Goal: Information Seeking & Learning: Compare options

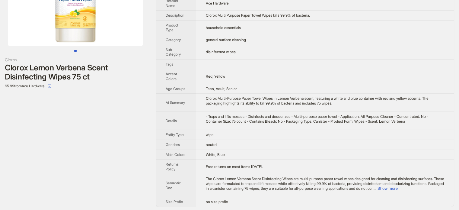
scroll to position [61, 0]
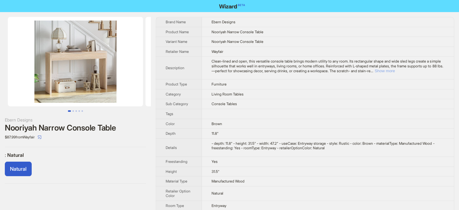
click at [395, 69] on button "Show more" at bounding box center [385, 71] width 20 height 5
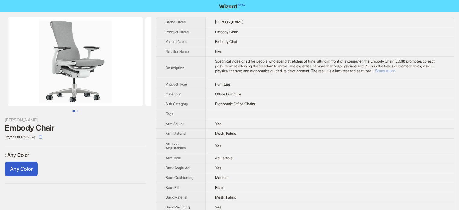
click at [395, 72] on button "Show more" at bounding box center [385, 71] width 20 height 5
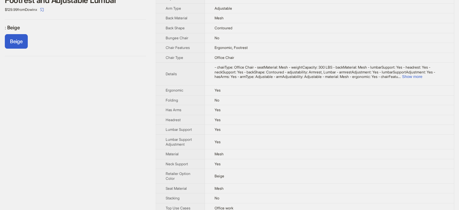
scroll to position [151, 0]
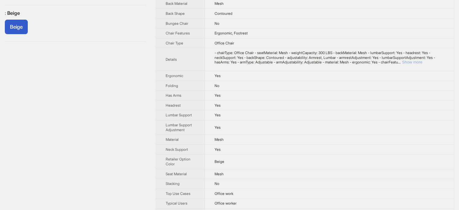
click at [422, 60] on button "Show more" at bounding box center [412, 62] width 20 height 5
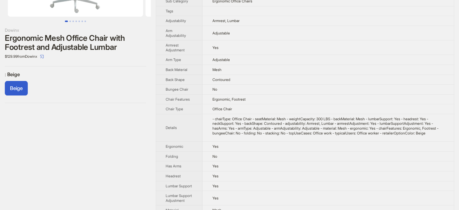
scroll to position [30, 0]
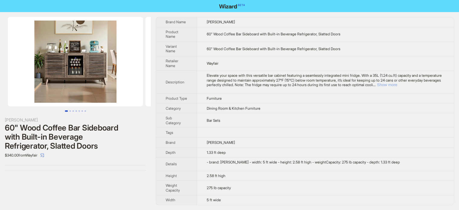
click at [397, 84] on button "Show more" at bounding box center [387, 84] width 20 height 5
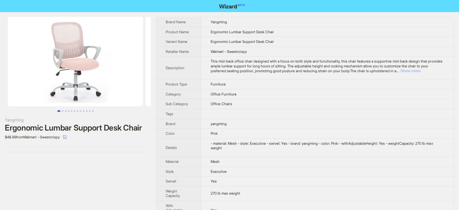
click at [400, 73] on button "Show more" at bounding box center [410, 71] width 20 height 5
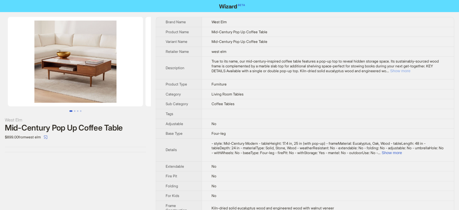
click at [411, 72] on button "Show more" at bounding box center [400, 71] width 20 height 5
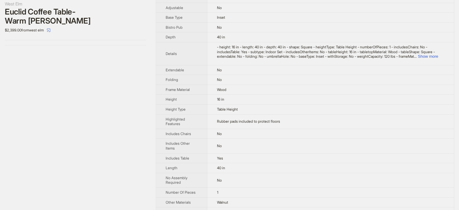
scroll to position [121, 0]
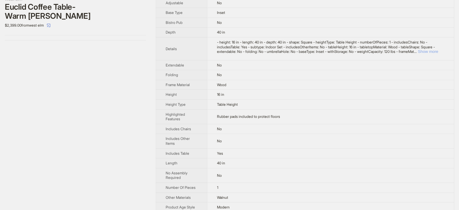
click at [432, 49] on button "Show more" at bounding box center [428, 51] width 20 height 5
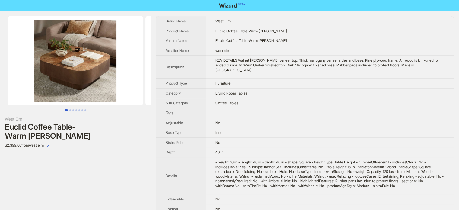
scroll to position [0, 0]
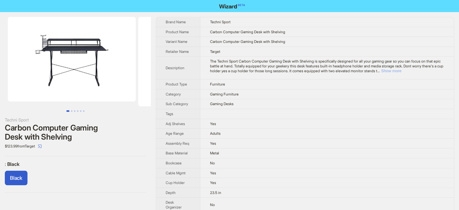
click at [402, 69] on button "Show more" at bounding box center [391, 71] width 20 height 5
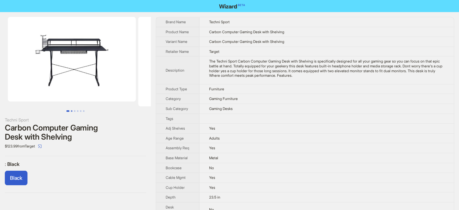
click at [72, 111] on button "Go to slide 2" at bounding box center [72, 111] width 2 height 2
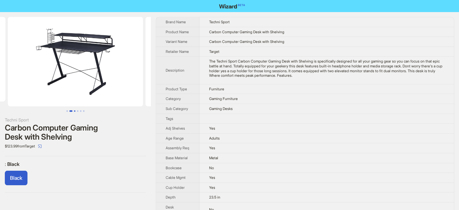
click at [75, 111] on button "Go to slide 3" at bounding box center [75, 111] width 2 height 2
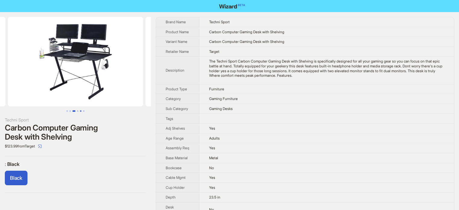
click at [80, 111] on button "Go to slide 5" at bounding box center [81, 111] width 2 height 2
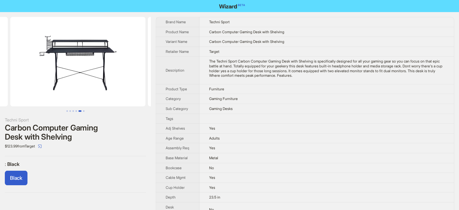
scroll to position [0, 544]
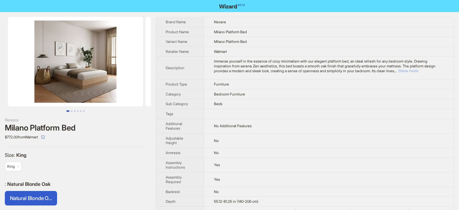
click at [419, 72] on button "Show more" at bounding box center [408, 71] width 20 height 5
